Goal: Task Accomplishment & Management: Use online tool/utility

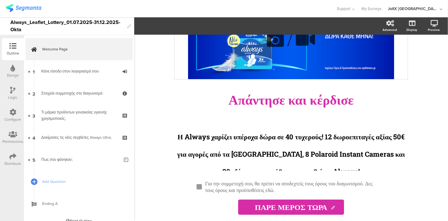
scroll to position [45, 0]
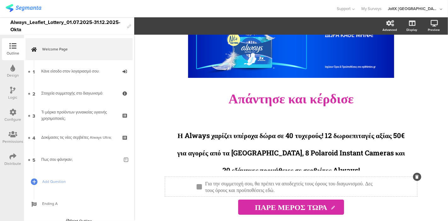
click at [283, 187] on div "Για την συμμετοχή σου, θα πρέπει να αποδεχτείς τους όρους του διαγωνισμού. Δες …" at bounding box center [293, 186] width 181 height 16
drag, startPoint x: 331, startPoint y: 192, endPoint x: 239, endPoint y: 190, distance: 92.0
click at [239, 190] on p "Για την συμμετοχή σου, θα πρέπει να αποδεχτείς τους όρους του διαγωνισμού. Δες …" at bounding box center [293, 186] width 177 height 13
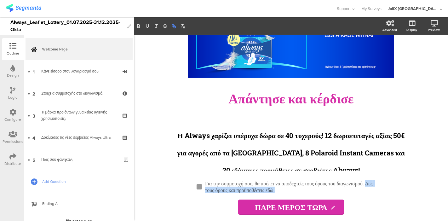
click at [172, 25] on icon "button" at bounding box center [174, 26] width 6 height 6
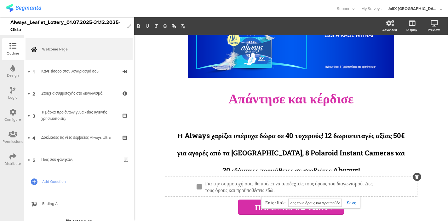
paste input "https://www.epithimies.gr/%CE%93%CE%B5%CE%BD%CE%B9%CE%BA%CE%AC/%CE%8C%CF%81%CE%…"
type input "https://www.epithimies.gr/%CE%93%CE%B5%CE%BD%CE%B9%CE%BA%CE%AC/%CE%8C%CF%81%CE%…"
click at [348, 198] on link at bounding box center [349, 203] width 14 height 6
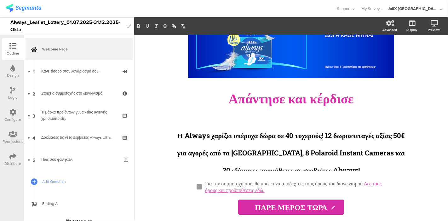
click at [375, 198] on div "Για την συμμετοχή σου, θα πρέπει να αποδεχτείς τους όρους του διαγωνισμού. Δες …" at bounding box center [291, 196] width 252 height 38
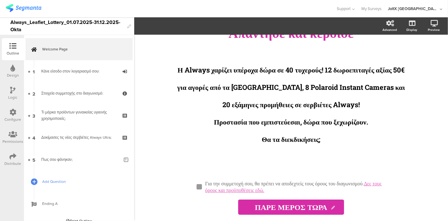
scroll to position [8, 0]
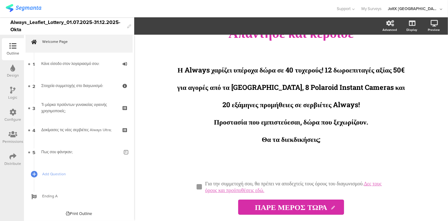
click at [15, 159] on icon at bounding box center [12, 156] width 7 height 7
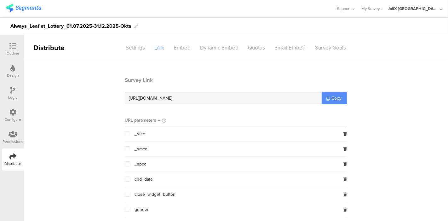
click at [332, 96] on span "Copy" at bounding box center [337, 98] width 10 height 7
